Goal: Book appointment/travel/reservation

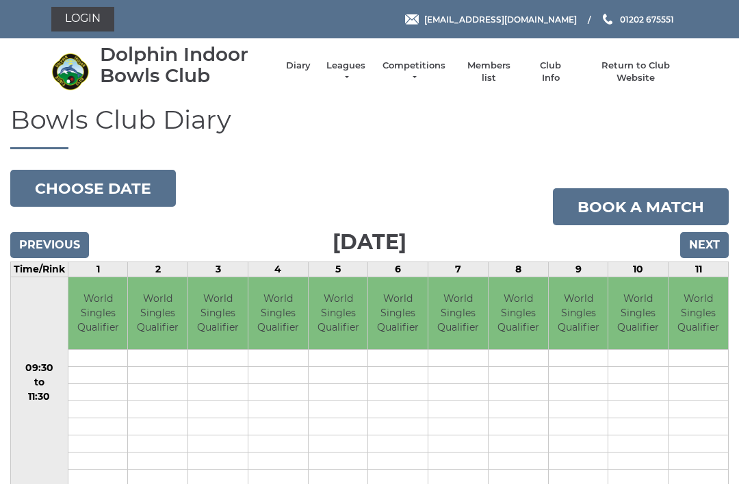
click at [65, 239] on input "Previous" at bounding box center [49, 245] width 79 height 26
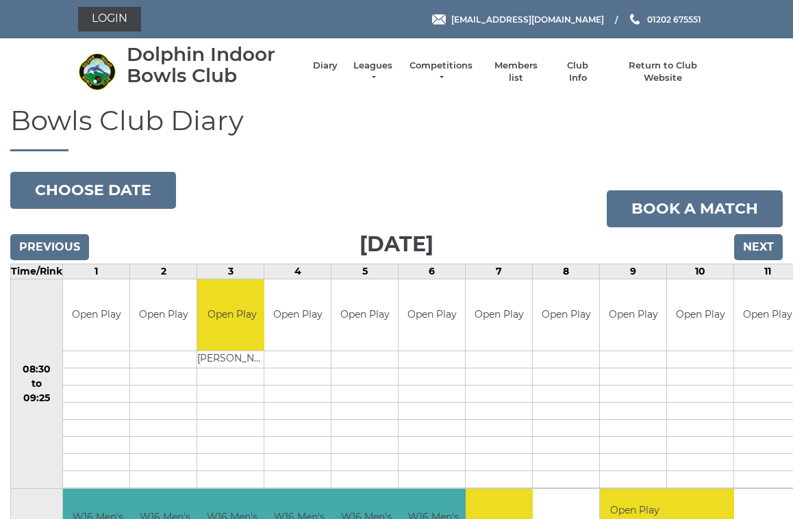
click at [760, 253] on input "Next" at bounding box center [758, 247] width 49 height 26
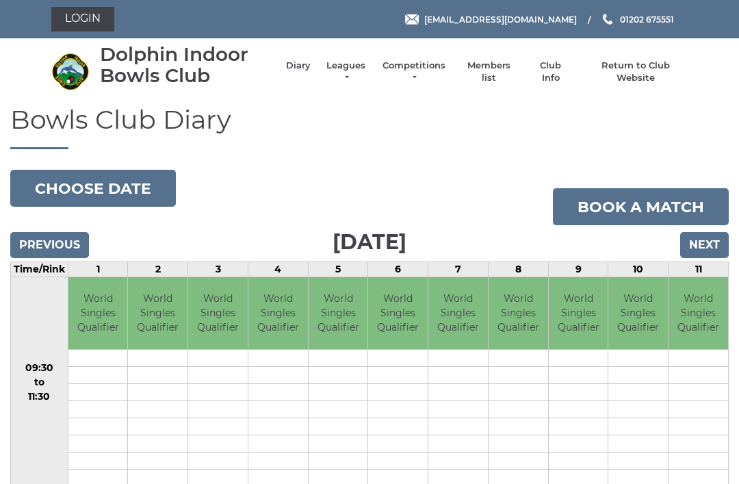
click at [714, 237] on input "Next" at bounding box center [704, 245] width 49 height 26
click at [710, 240] on input "Next" at bounding box center [704, 245] width 49 height 26
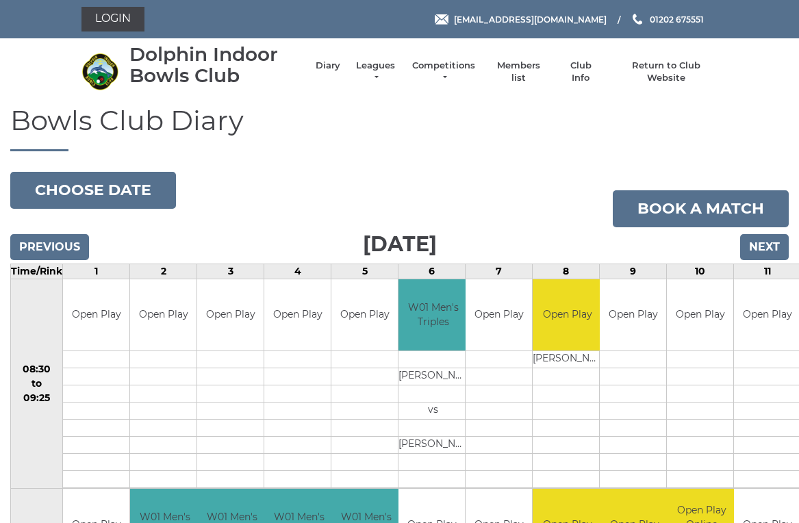
click at [764, 253] on input "Next" at bounding box center [764, 247] width 49 height 26
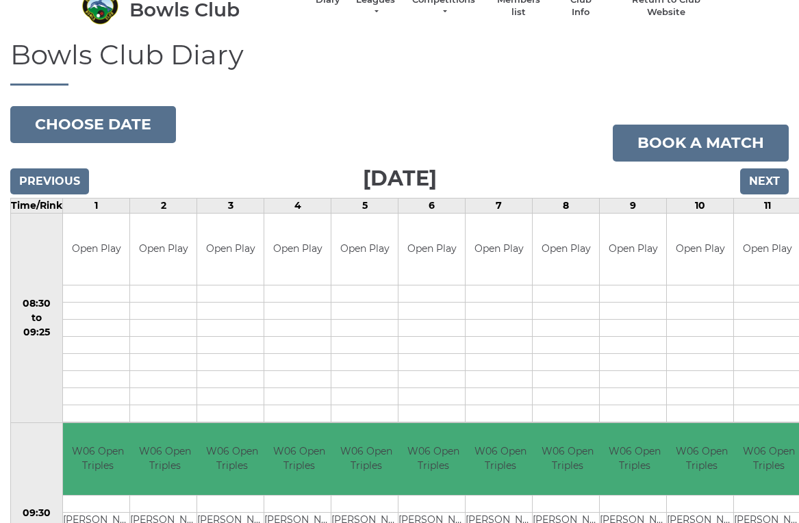
scroll to position [62, 0]
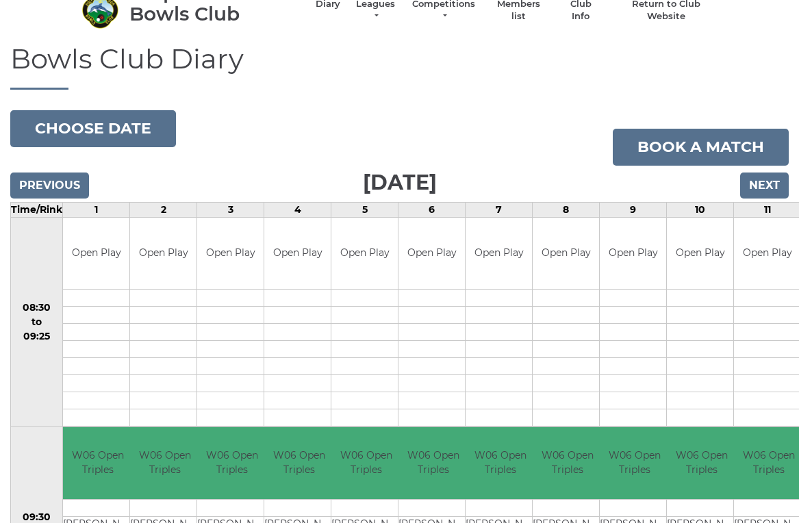
click at [768, 183] on input "Next" at bounding box center [764, 185] width 49 height 26
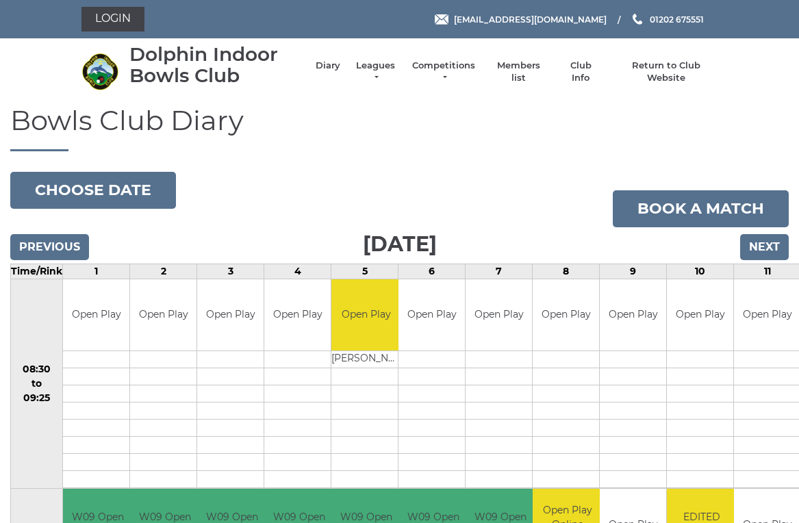
click at [765, 240] on input "Next" at bounding box center [764, 247] width 49 height 26
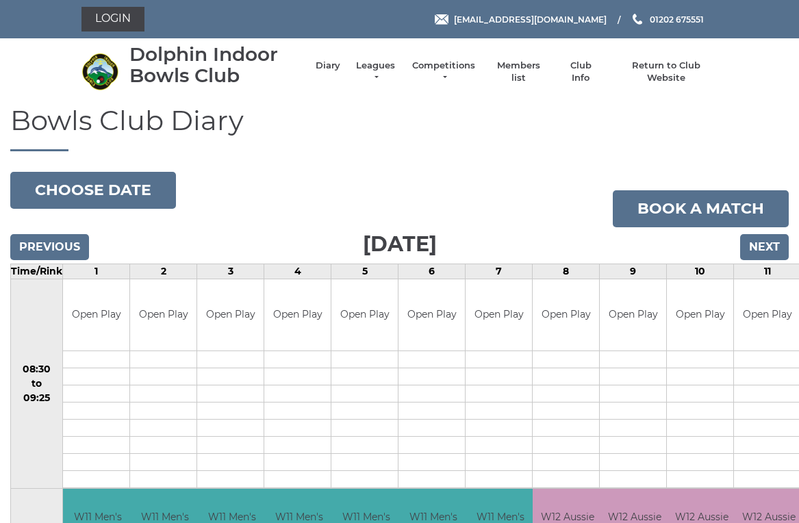
scroll to position [5, 0]
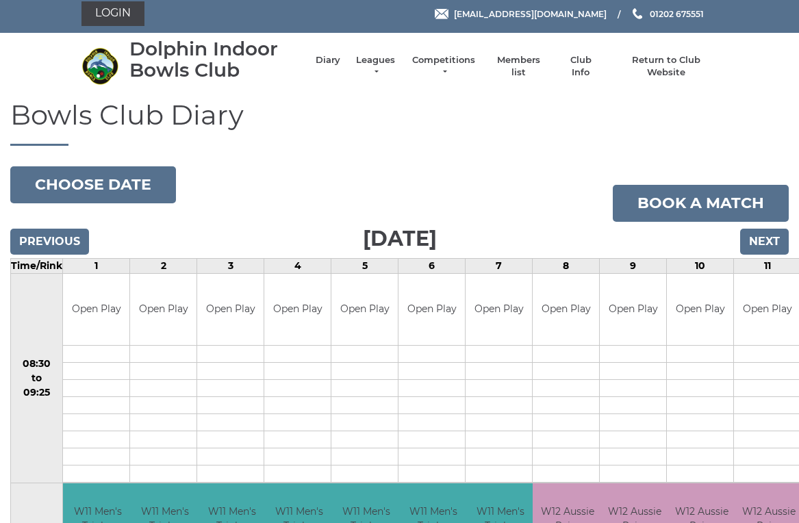
click at [769, 233] on input "Next" at bounding box center [764, 242] width 49 height 26
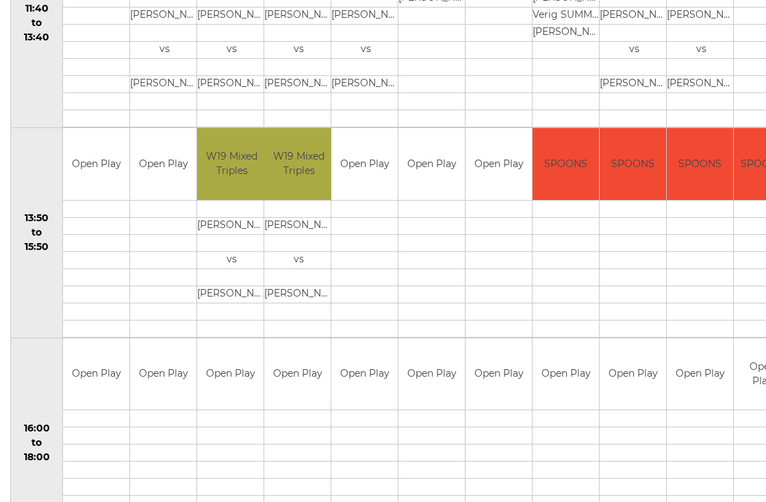
scroll to position [781, 0]
